Goal: Contribute content: Submit content

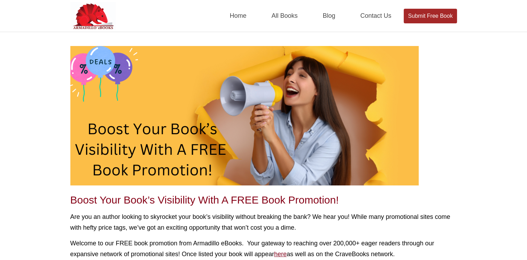
click at [430, 20] on link "Submit Free Book" at bounding box center [430, 16] width 53 height 15
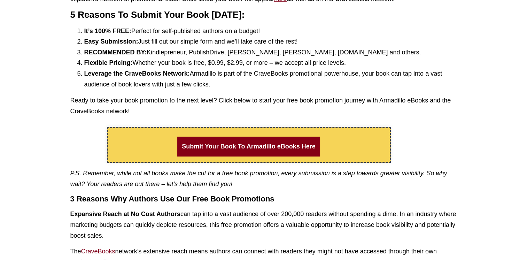
scroll to position [279, 0]
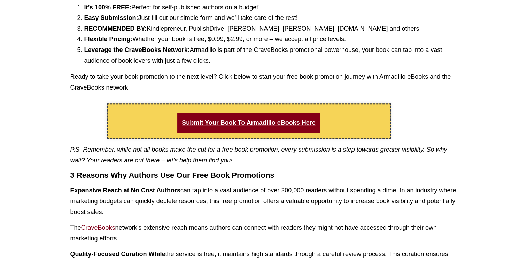
click at [280, 120] on link "Submit Your Book To Armadillo eBooks Here" at bounding box center [248, 123] width 142 height 20
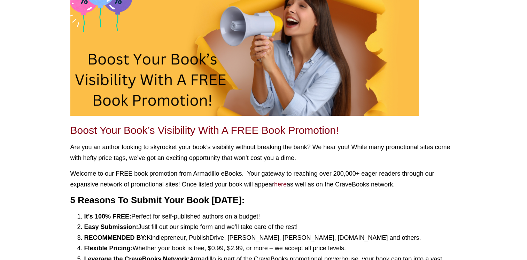
scroll to position [0, 0]
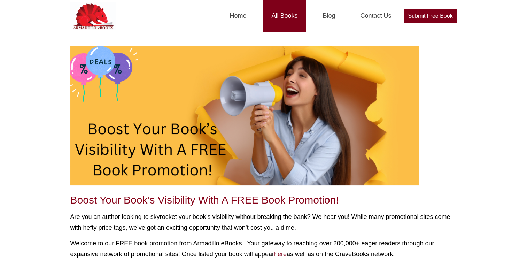
click at [283, 15] on link "All Books" at bounding box center [284, 16] width 43 height 32
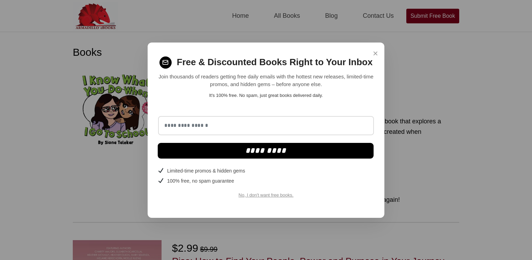
click at [375, 51] on span "×" at bounding box center [375, 54] width 5 height 14
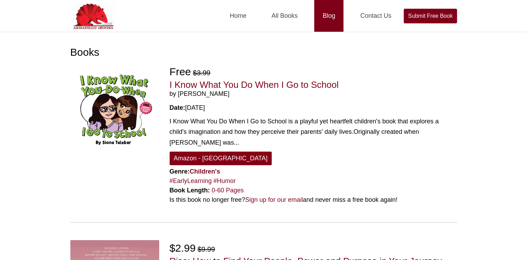
click at [331, 20] on link "Blog" at bounding box center [328, 16] width 29 height 32
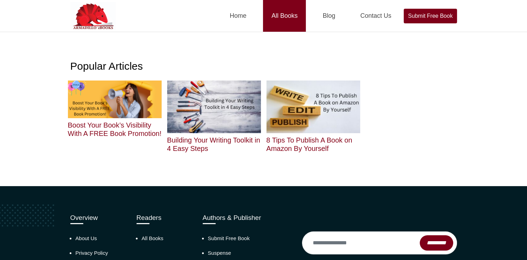
click at [289, 23] on link "All Books" at bounding box center [284, 16] width 43 height 32
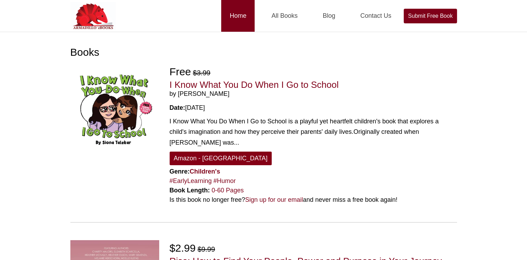
click at [230, 19] on link "Home" at bounding box center [237, 16] width 33 height 32
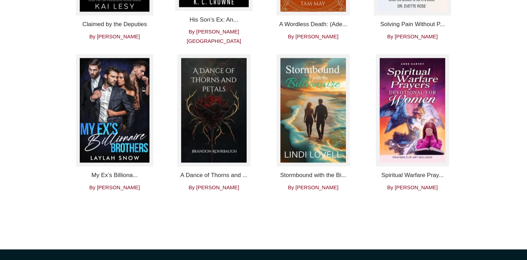
scroll to position [1277, 0]
